Goal: Information Seeking & Learning: Learn about a topic

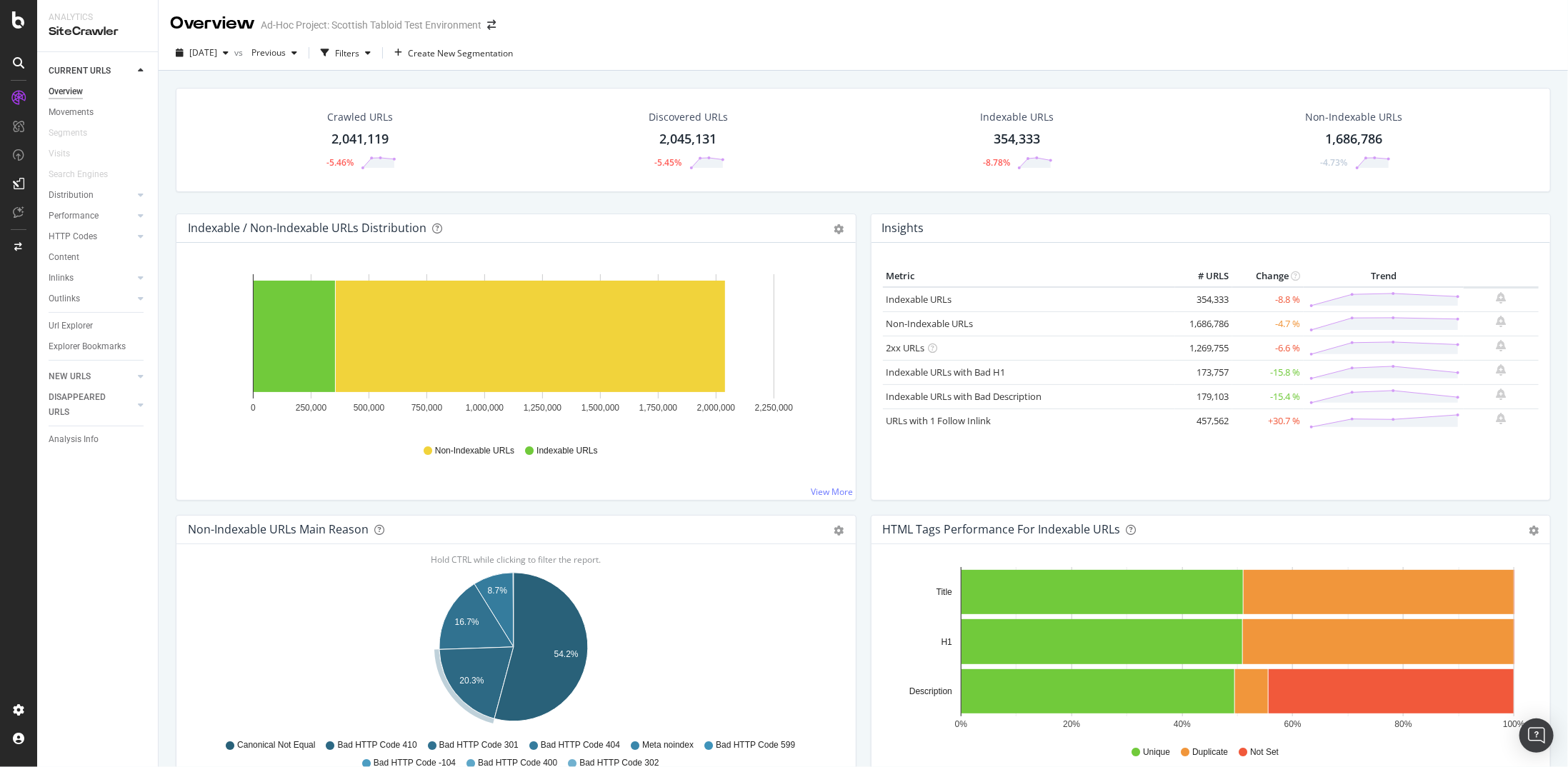
scroll to position [928, 0]
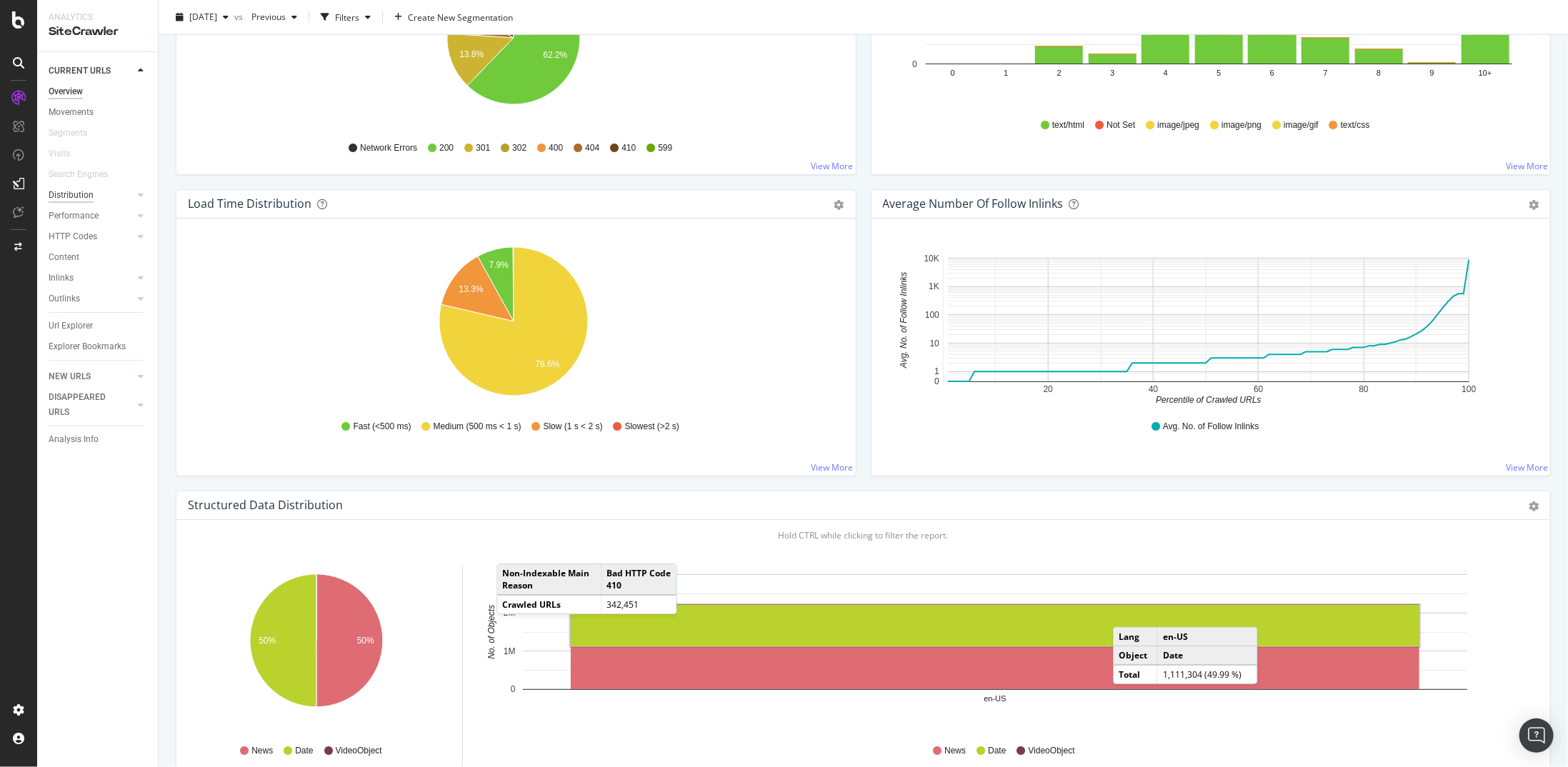
click at [90, 197] on div "Distribution" at bounding box center [71, 195] width 45 height 15
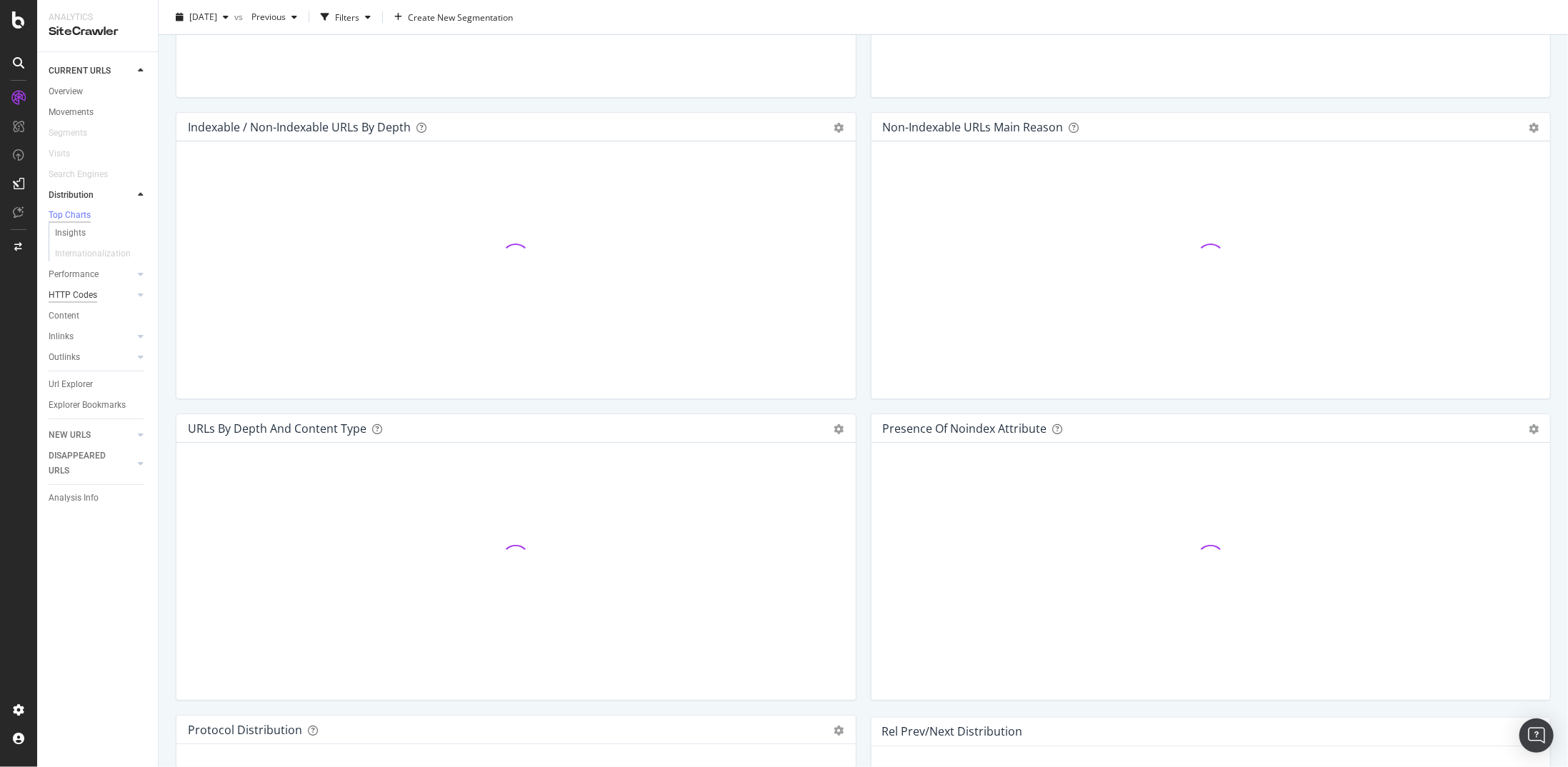
scroll to position [928, 0]
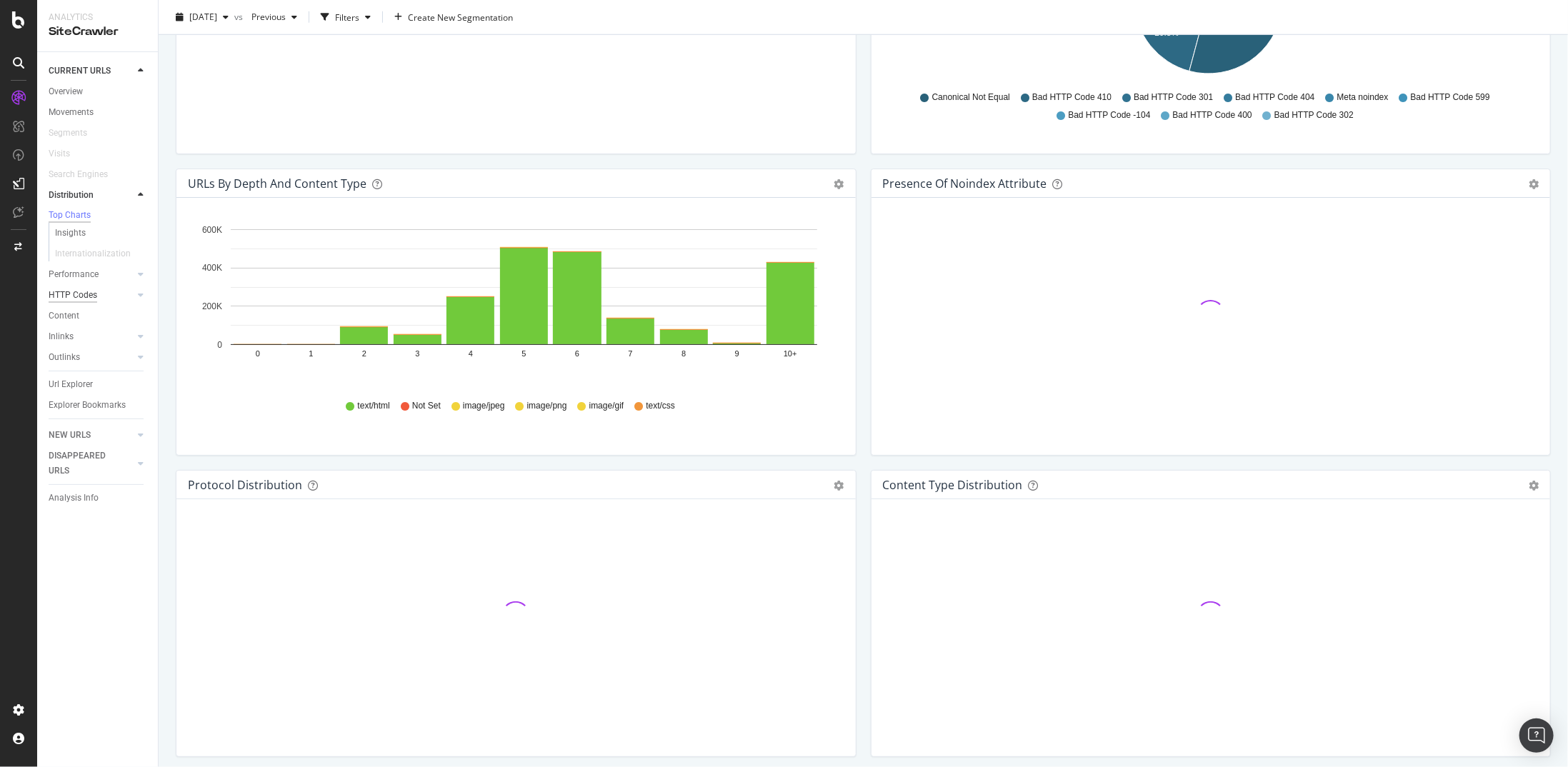
click at [83, 300] on div "HTTP Codes" at bounding box center [73, 296] width 49 height 15
